Goal: Task Accomplishment & Management: Use online tool/utility

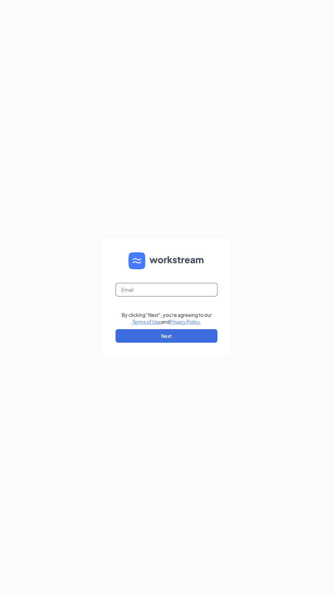
click at [178, 296] on input "text" at bounding box center [167, 290] width 102 height 14
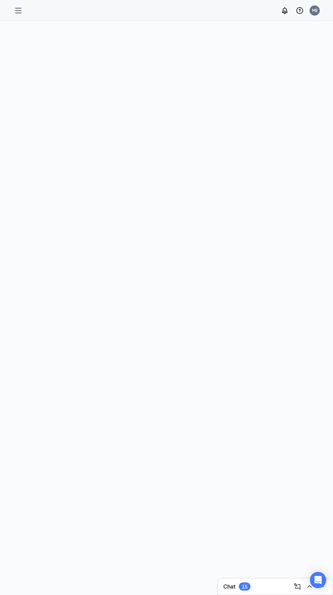
click at [19, 12] on icon "Hamburger" at bounding box center [18, 10] width 8 height 8
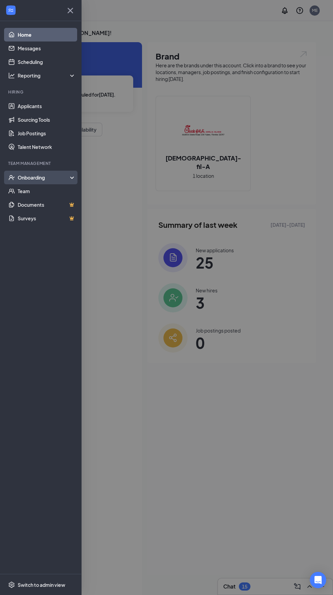
click at [68, 178] on div "Onboarding" at bounding box center [44, 177] width 52 height 7
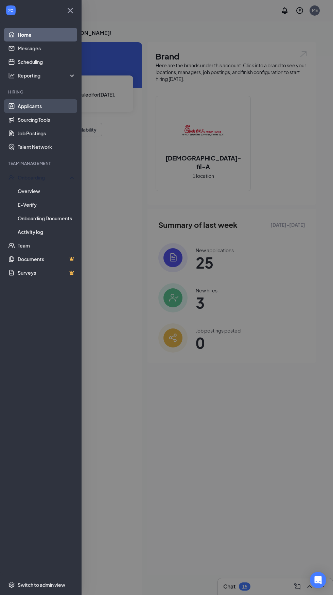
click at [52, 104] on link "Applicants" at bounding box center [47, 106] width 58 height 14
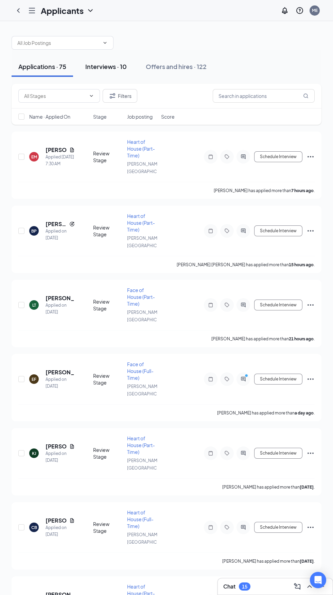
click at [118, 68] on div "Interviews · 10" at bounding box center [105, 66] width 41 height 8
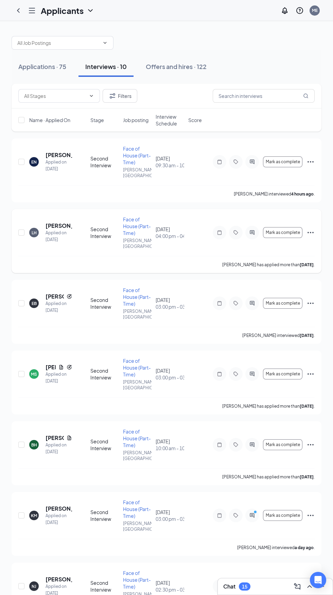
click at [311, 232] on icon "Ellipses" at bounding box center [311, 232] width 6 height 1
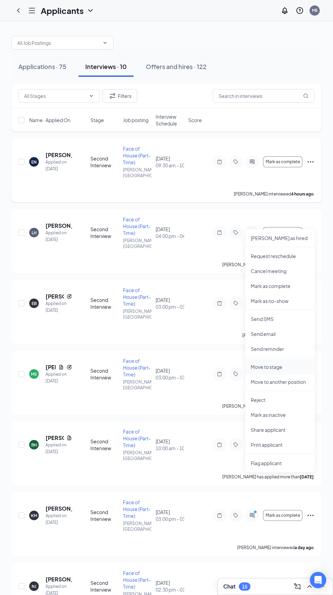
click at [283, 367] on p "Move to stage" at bounding box center [280, 366] width 58 height 7
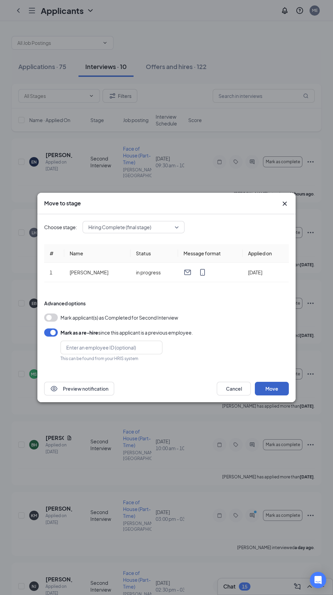
click at [272, 389] on button "Move" at bounding box center [272, 389] width 34 height 14
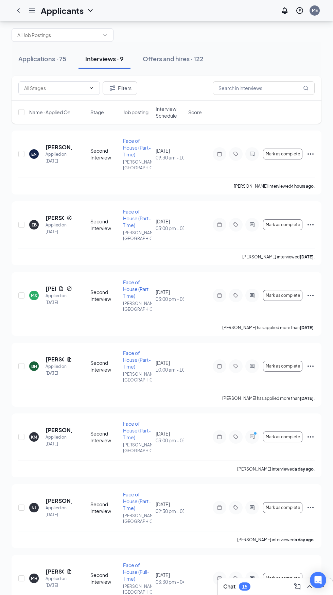
scroll to position [48, 0]
